Goal: Information Seeking & Learning: Learn about a topic

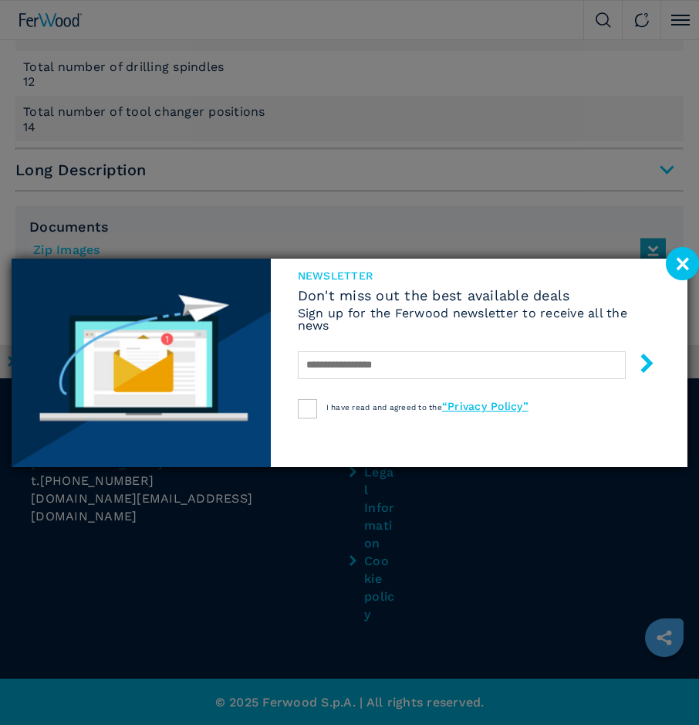
scroll to position [1444, 0]
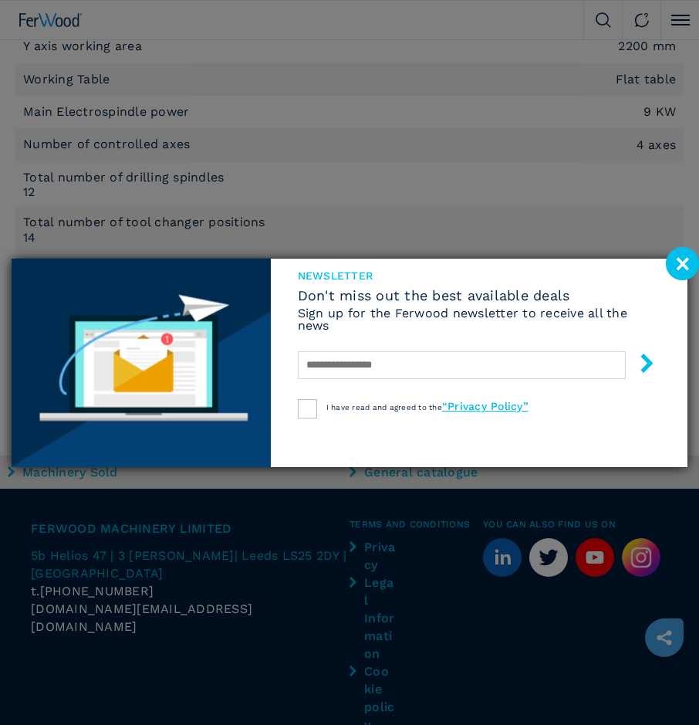
click at [682, 259] on image at bounding box center [682, 263] width 33 height 33
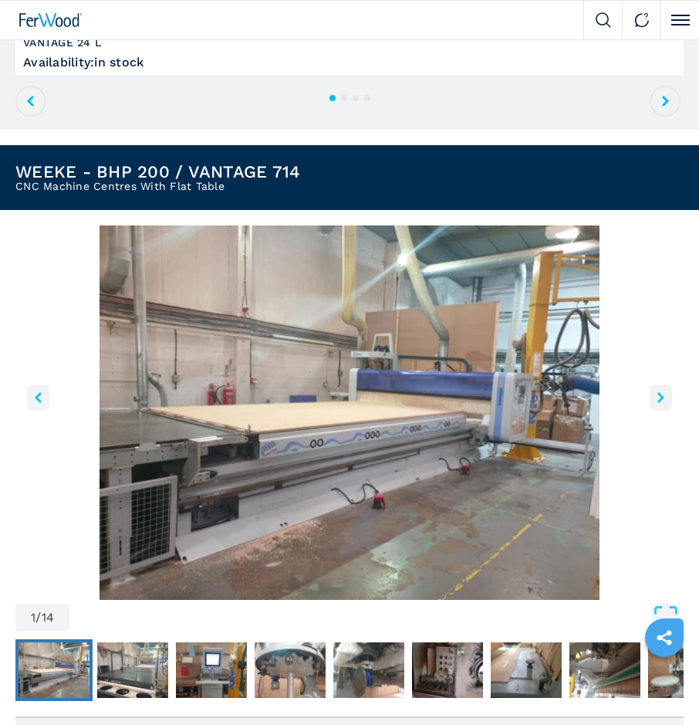
scroll to position [364, 0]
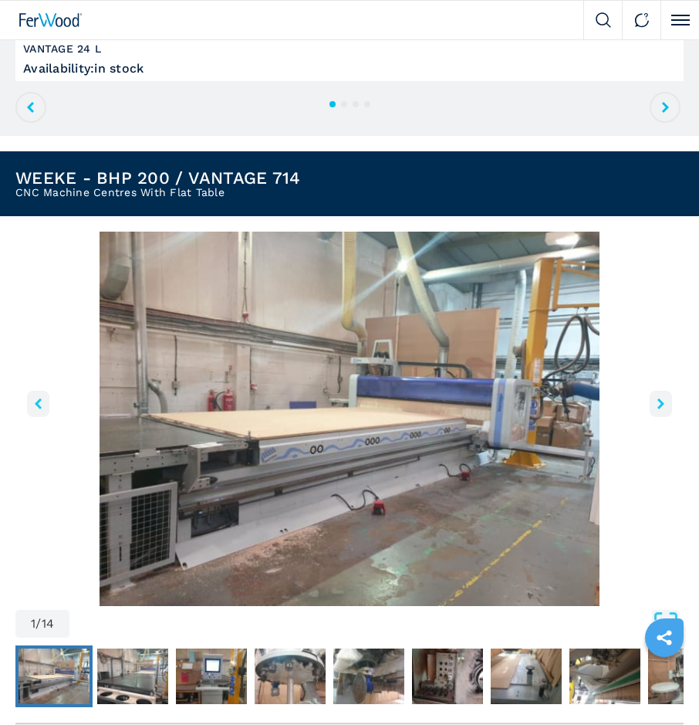
click at [658, 404] on icon "right-button" at bounding box center [661, 403] width 7 height 11
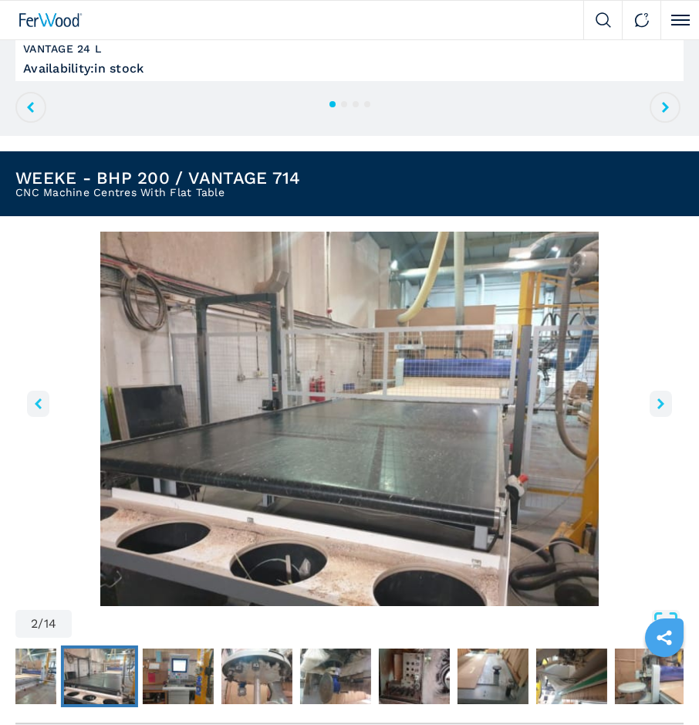
click at [658, 404] on icon "right-button" at bounding box center [661, 403] width 7 height 11
click at [663, 402] on icon "right-button" at bounding box center [661, 403] width 7 height 11
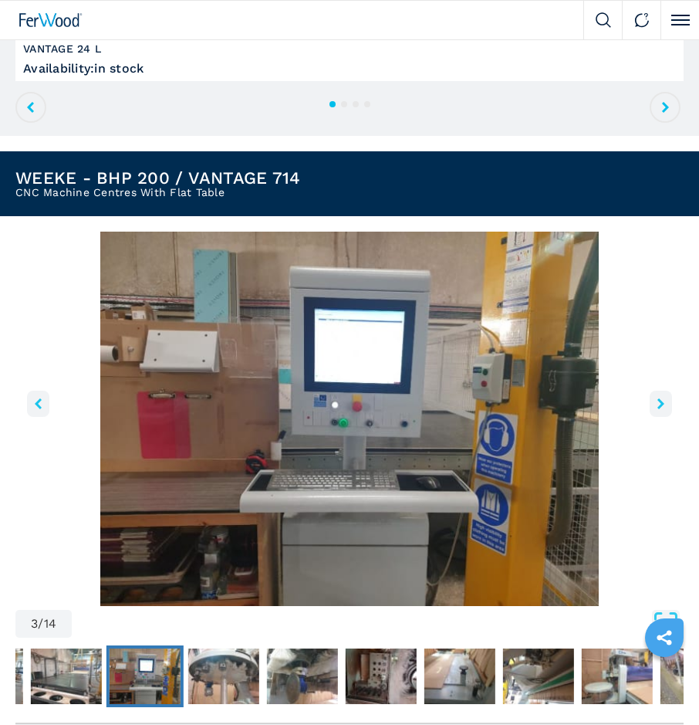
click at [663, 402] on icon "right-button" at bounding box center [661, 403] width 7 height 11
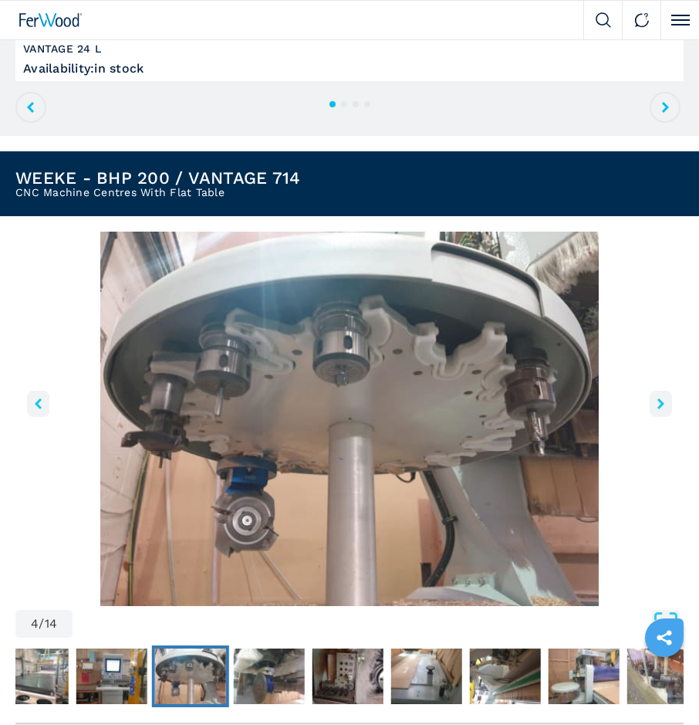
click at [663, 402] on icon "right-button" at bounding box center [661, 403] width 7 height 11
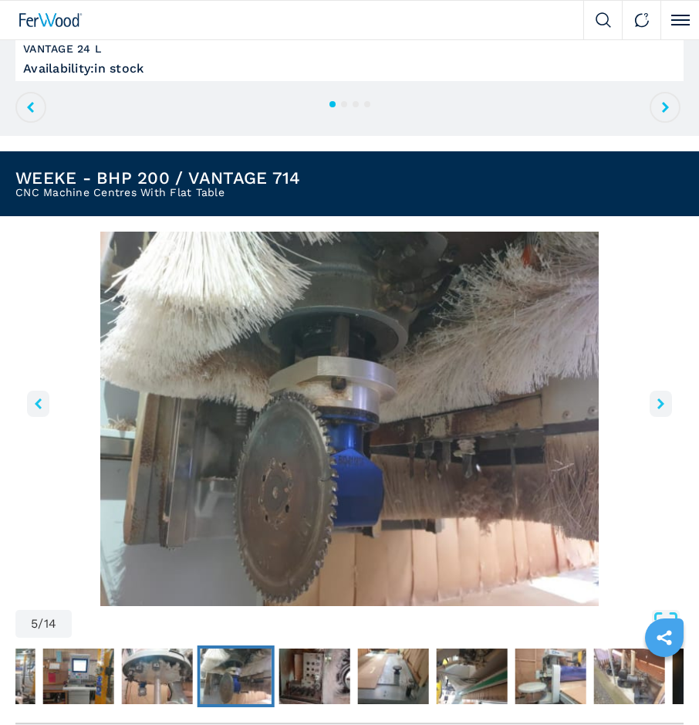
click at [663, 402] on icon "right-button" at bounding box center [661, 403] width 7 height 11
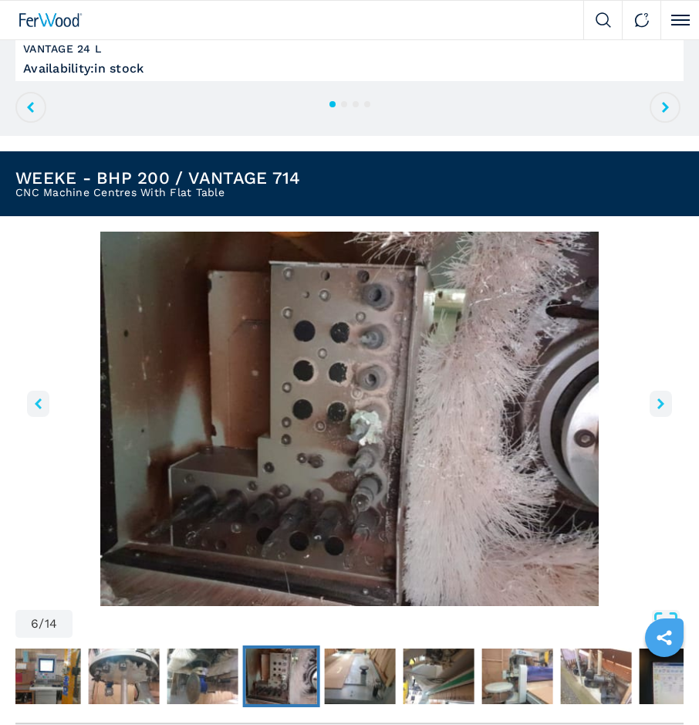
click at [663, 402] on icon "right-button" at bounding box center [661, 403] width 7 height 11
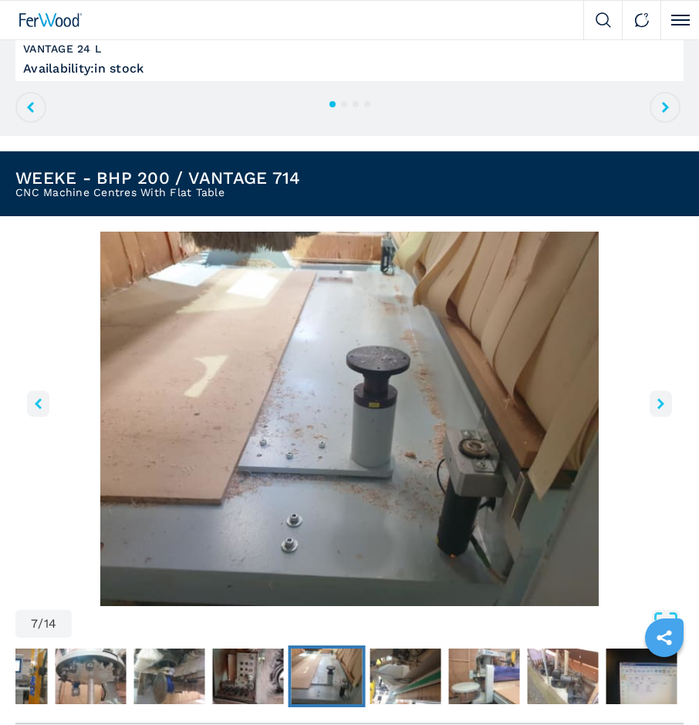
click at [663, 402] on icon "right-button" at bounding box center [661, 403] width 7 height 11
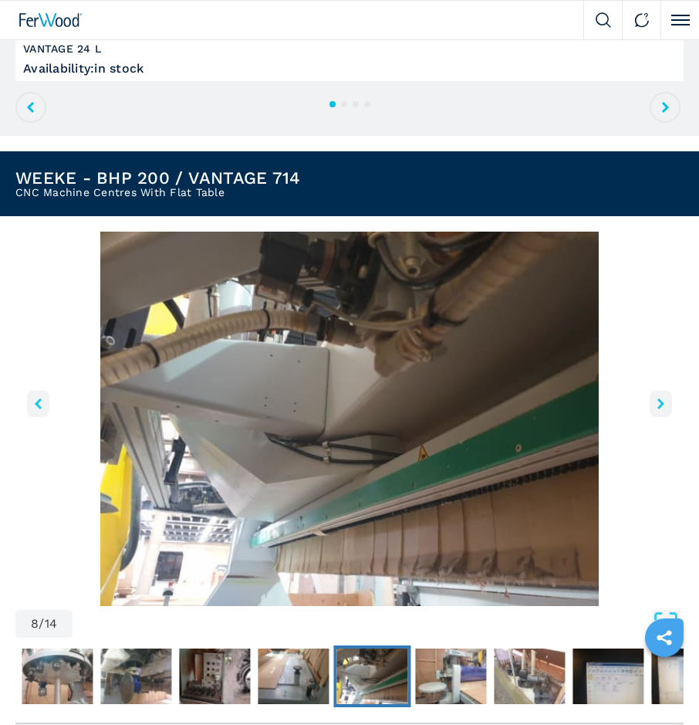
click at [663, 402] on icon "right-button" at bounding box center [661, 403] width 7 height 11
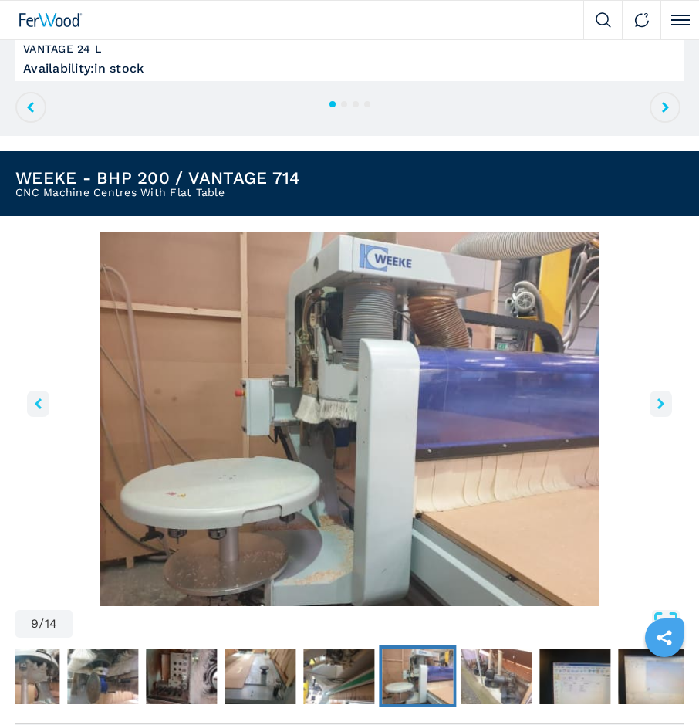
click at [663, 402] on icon "right-button" at bounding box center [661, 403] width 7 height 11
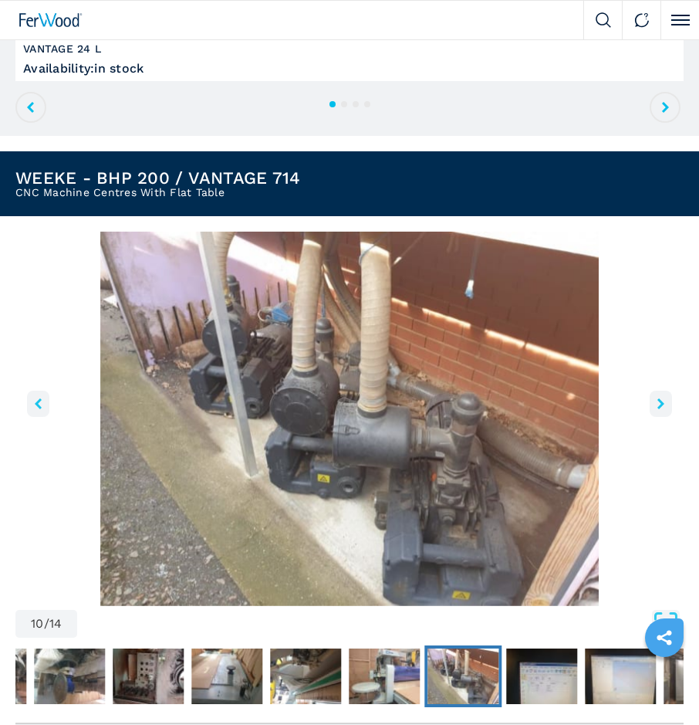
click at [663, 402] on icon "right-button" at bounding box center [661, 403] width 7 height 11
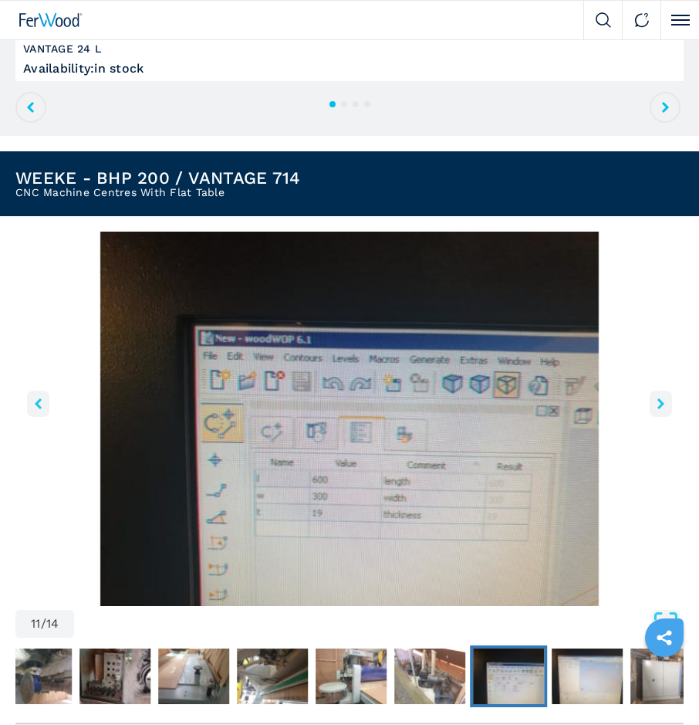
click at [663, 402] on icon "right-button" at bounding box center [661, 403] width 7 height 11
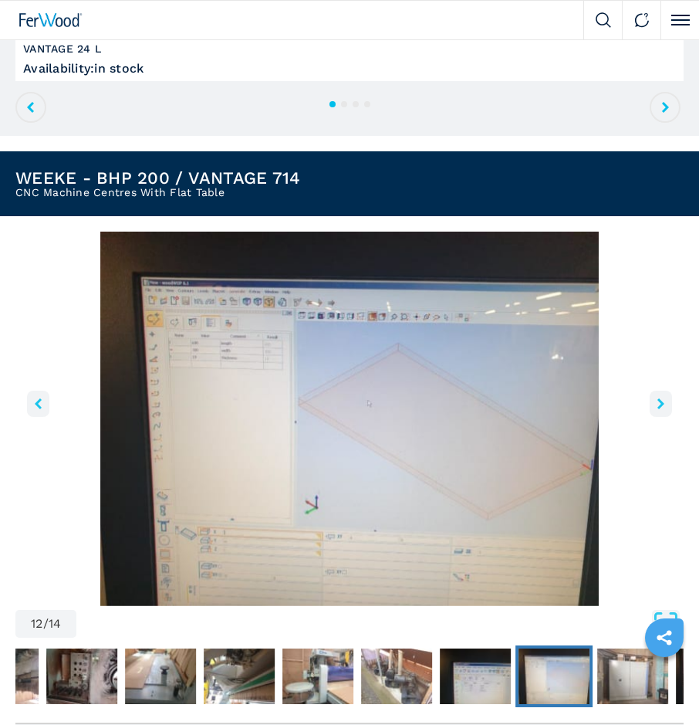
click at [663, 402] on icon "right-button" at bounding box center [661, 403] width 7 height 11
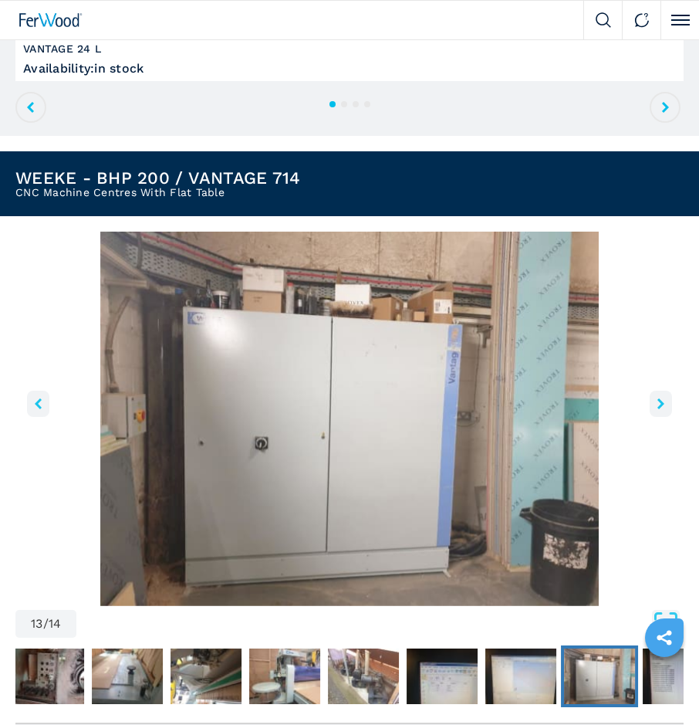
click at [663, 402] on icon "right-button" at bounding box center [661, 403] width 7 height 11
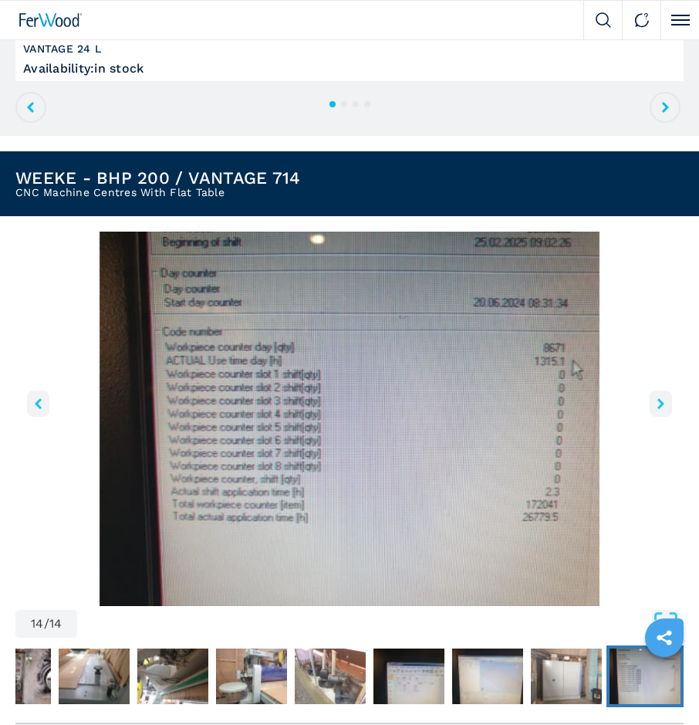
click at [663, 402] on icon "right-button" at bounding box center [661, 403] width 7 height 11
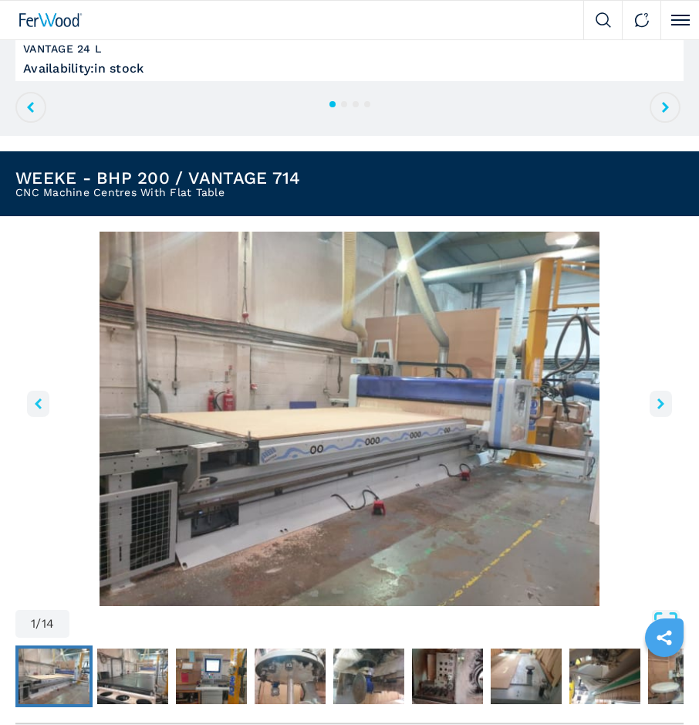
click at [663, 402] on icon "right-button" at bounding box center [661, 403] width 7 height 11
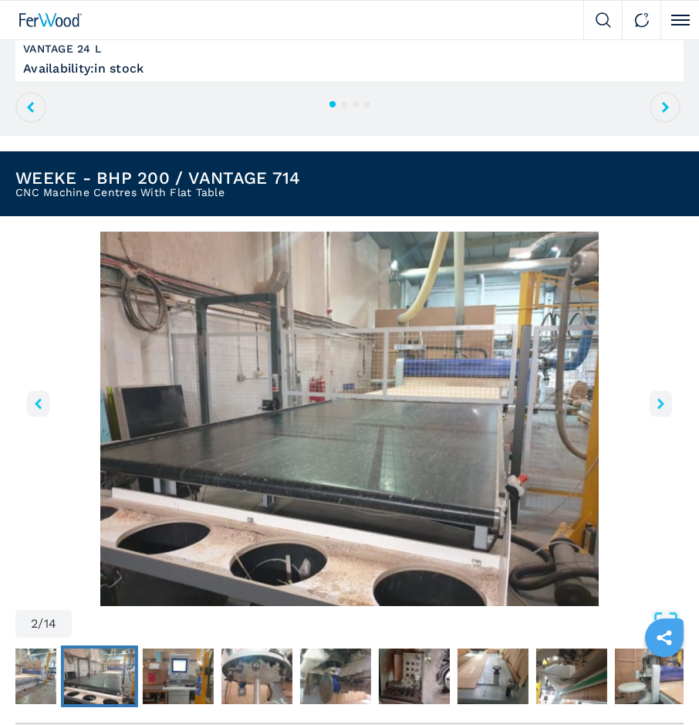
click at [663, 402] on icon "right-button" at bounding box center [661, 403] width 7 height 11
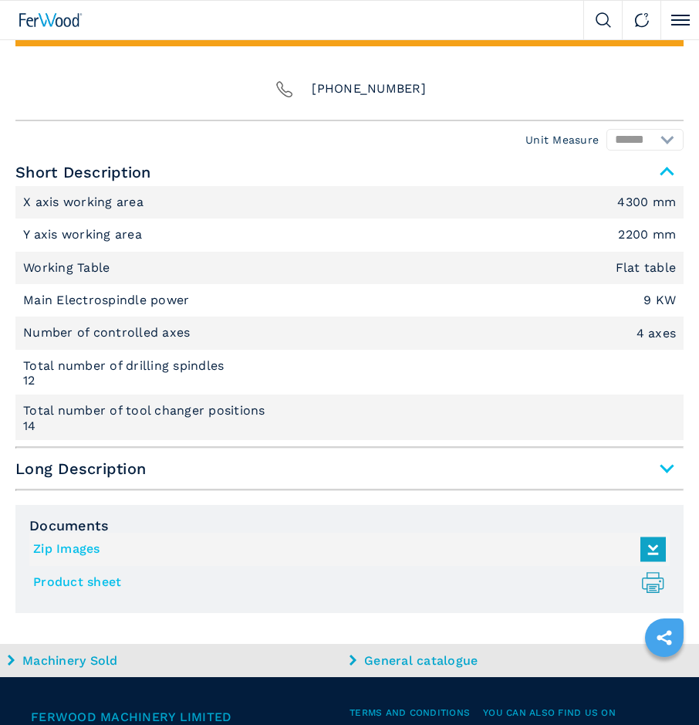
scroll to position [1290, 0]
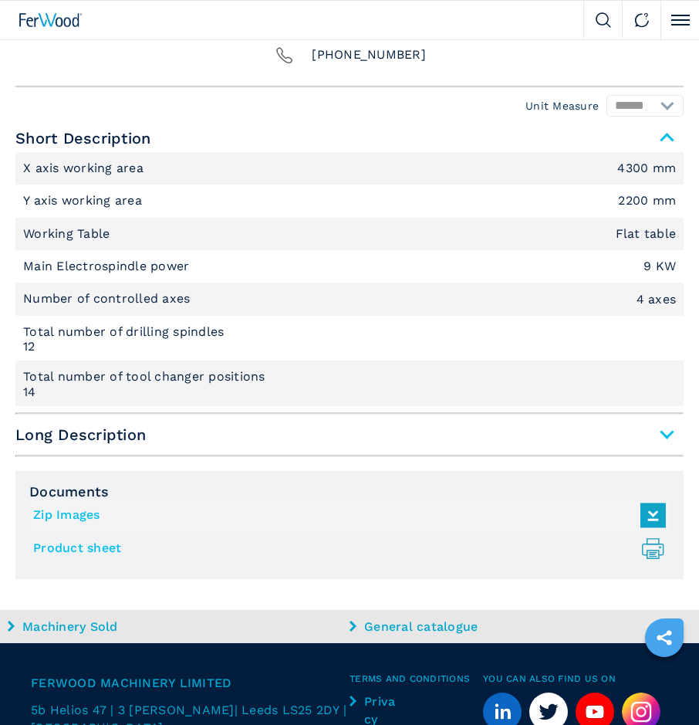
click at [665, 435] on span "Long Description" at bounding box center [349, 435] width 668 height 28
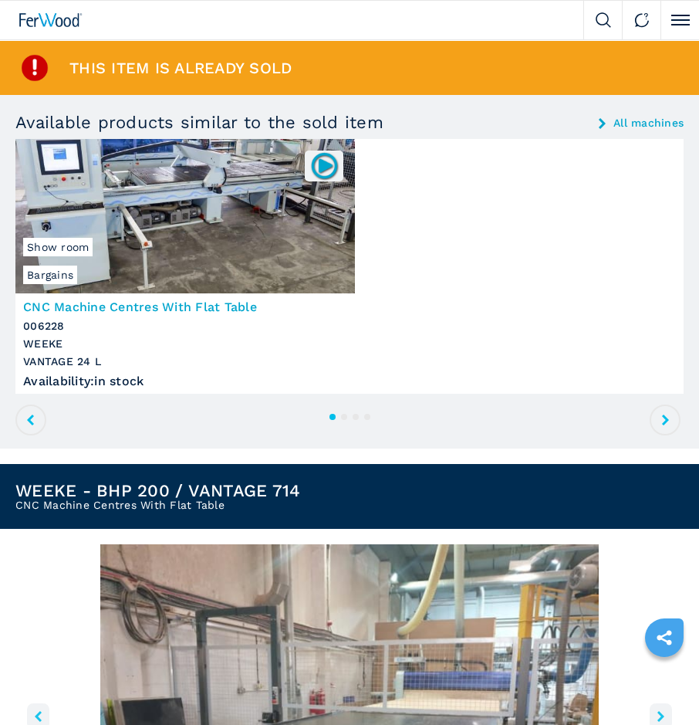
scroll to position [77, 0]
